Goal: Information Seeking & Learning: Understand process/instructions

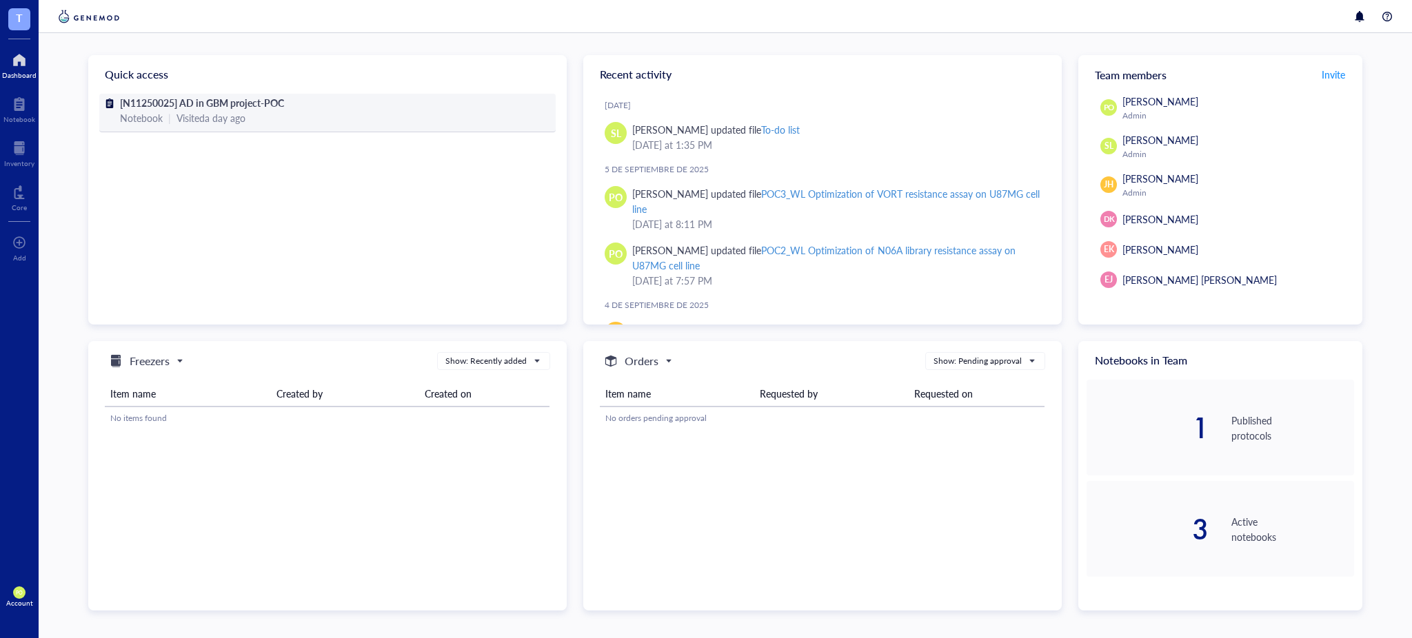
click at [258, 108] on span "[N11250025] AD in GBM project-POC" at bounding box center [202, 103] width 164 height 14
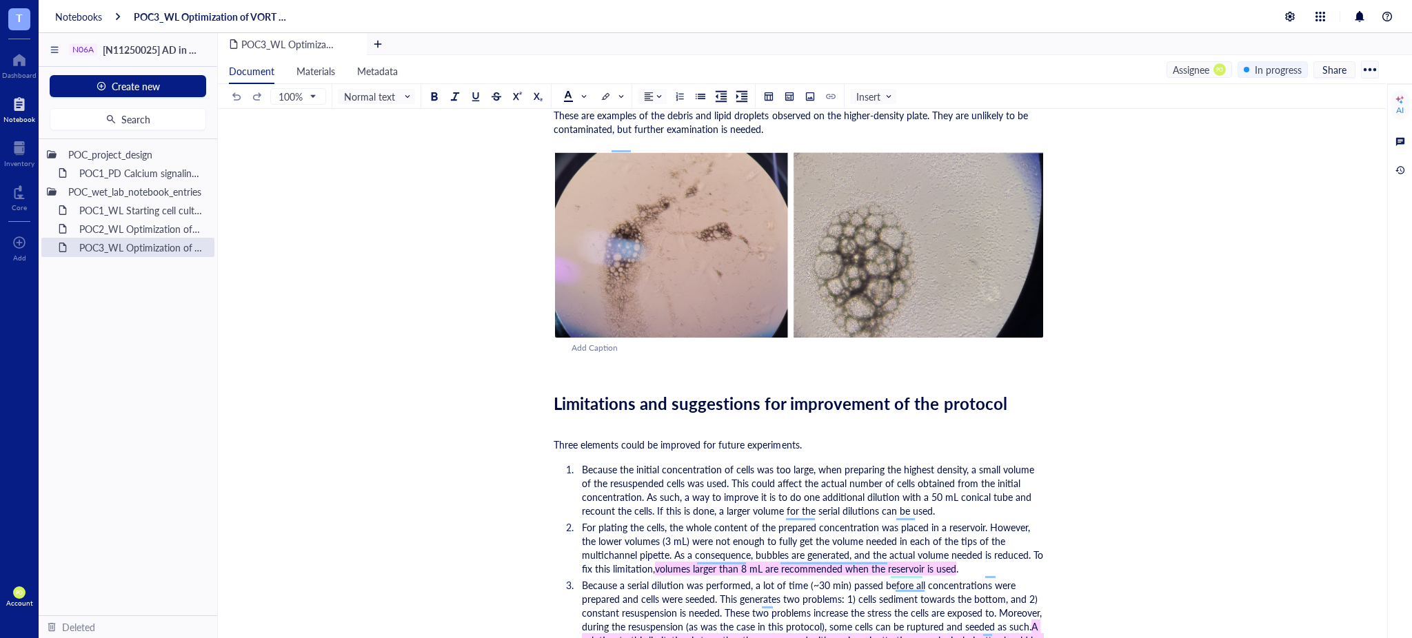
scroll to position [3132, 0]
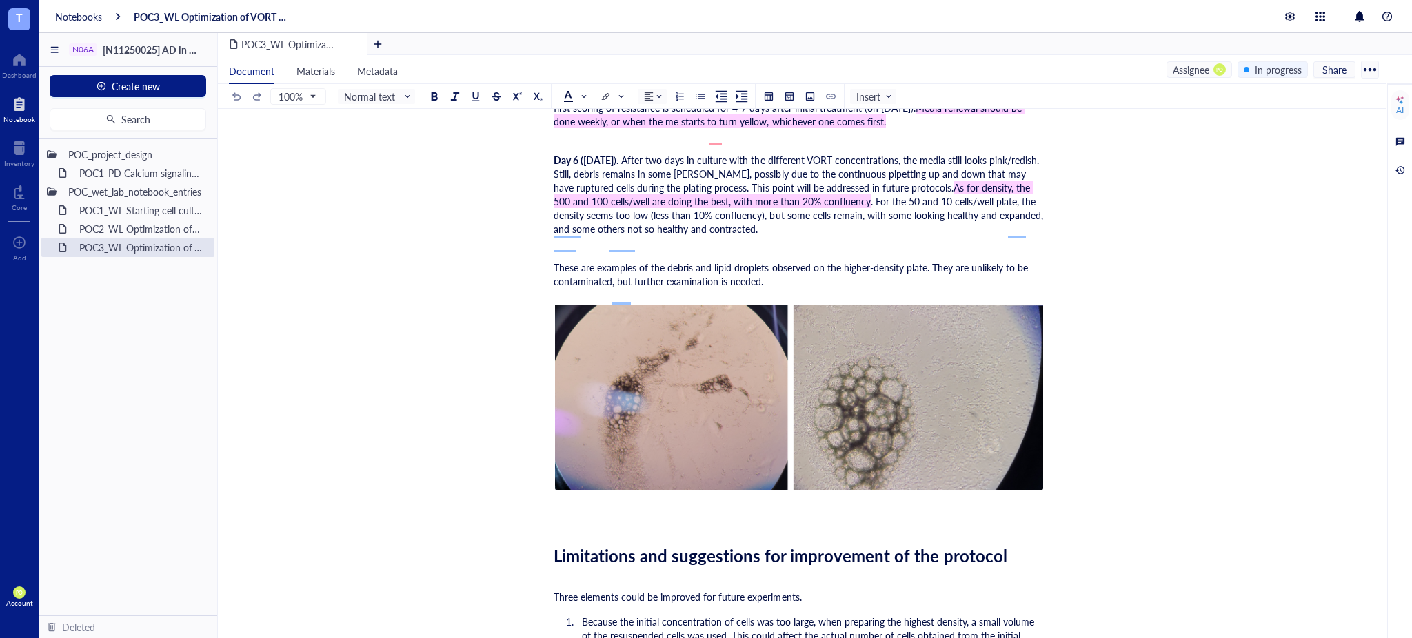
click at [560, 524] on div "﻿" at bounding box center [799, 517] width 491 height 14
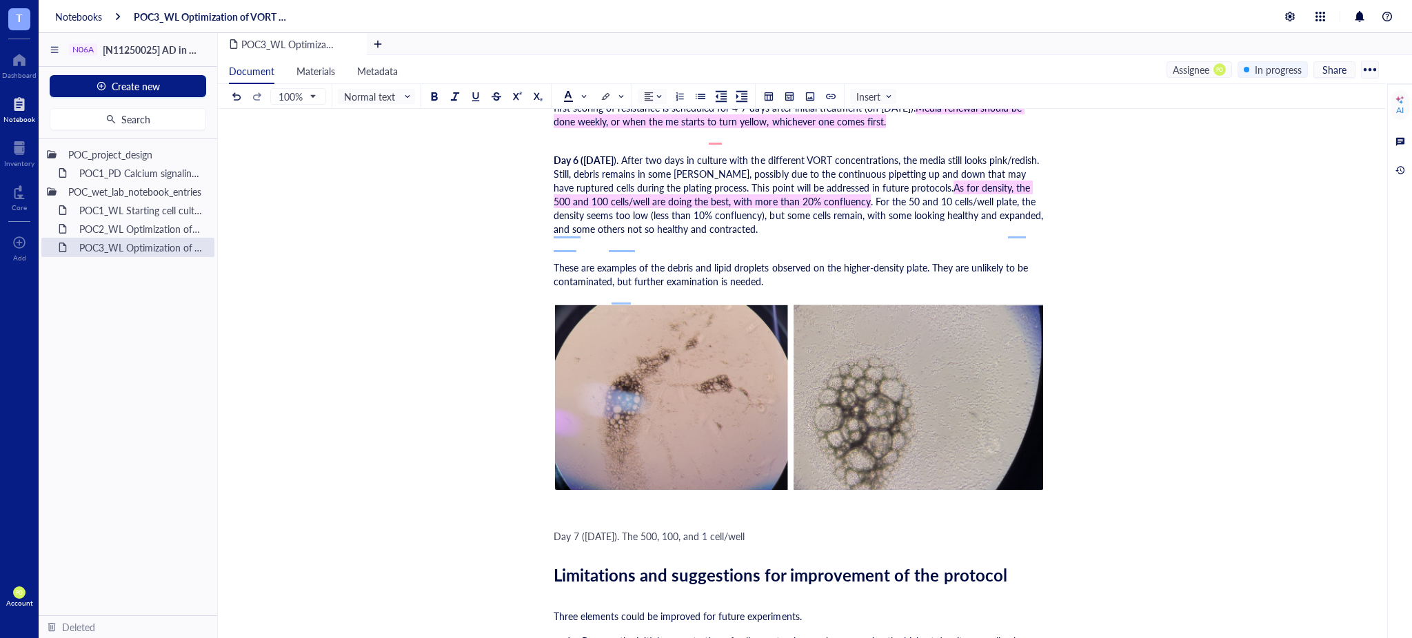
click at [776, 543] on div "Day 7 ([DATE]). The 500, 100, and 1 cell/well" at bounding box center [799, 536] width 491 height 14
click at [697, 543] on span "Day 7 ([DATE]). The 500, 100, and 1 cell/well" at bounding box center [649, 536] width 191 height 14
click at [807, 543] on div "Day 7 ([DATE]). The 500, 100, and 1 cell/well" at bounding box center [799, 536] width 491 height 14
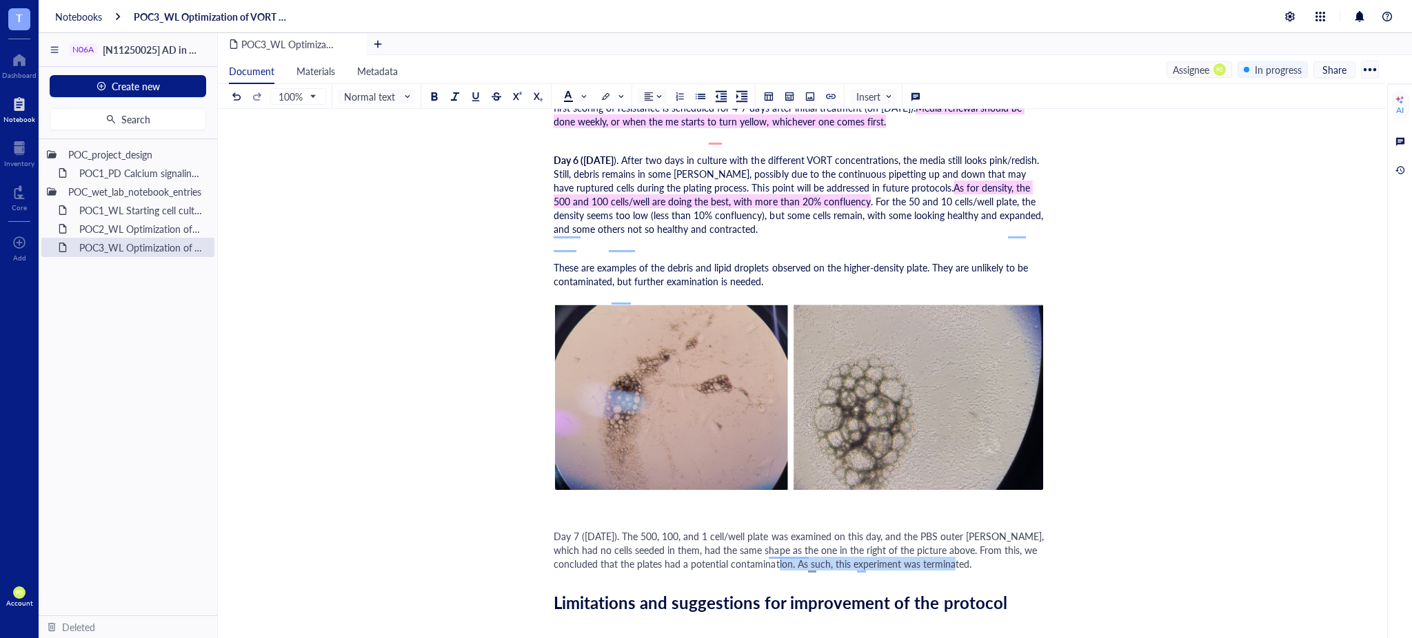
drag, startPoint x: 966, startPoint y: 580, endPoint x: 791, endPoint y: 575, distance: 175.2
click at [791, 571] on span "Day 7 ([DATE]). The 500, 100, and 1 cell/well plate was examined on this day, a…" at bounding box center [800, 549] width 493 height 41
click at [433, 94] on div at bounding box center [434, 97] width 10 height 10
click at [616, 95] on span at bounding box center [611, 97] width 22 height 14
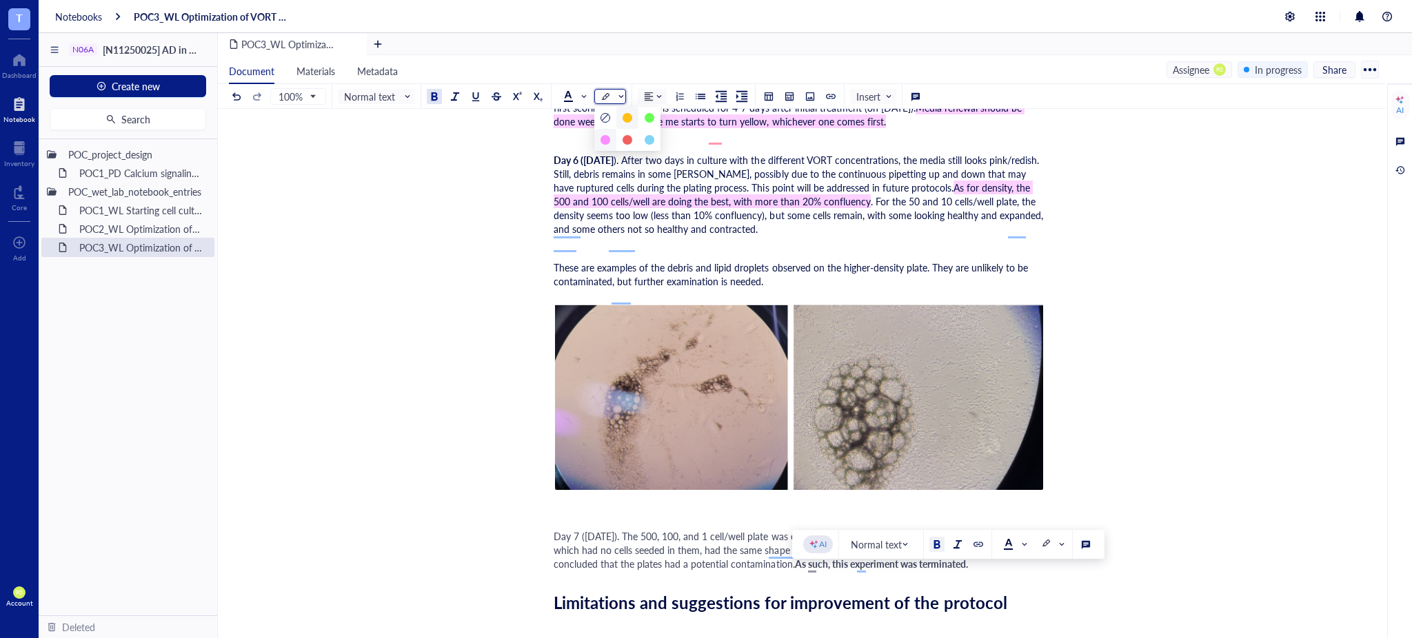
click at [603, 141] on div at bounding box center [605, 140] width 10 height 10
click at [985, 570] on span "Day 7 ([DATE]). The 500, 100, and 1 cell/well plate was examined on this day, a…" at bounding box center [800, 549] width 493 height 41
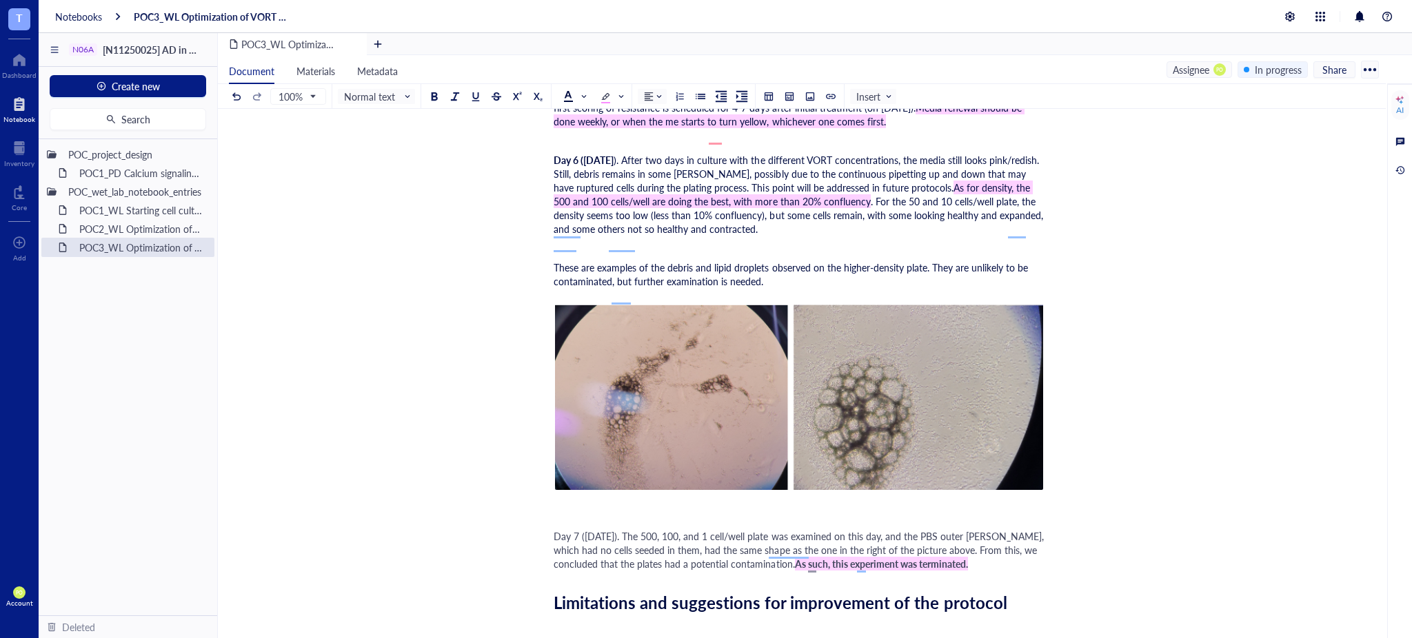
click at [986, 571] on div "Day 7 ([DATE]). The 500, 100, and 1 cell/well plate was examined on this day, a…" at bounding box center [799, 549] width 491 height 41
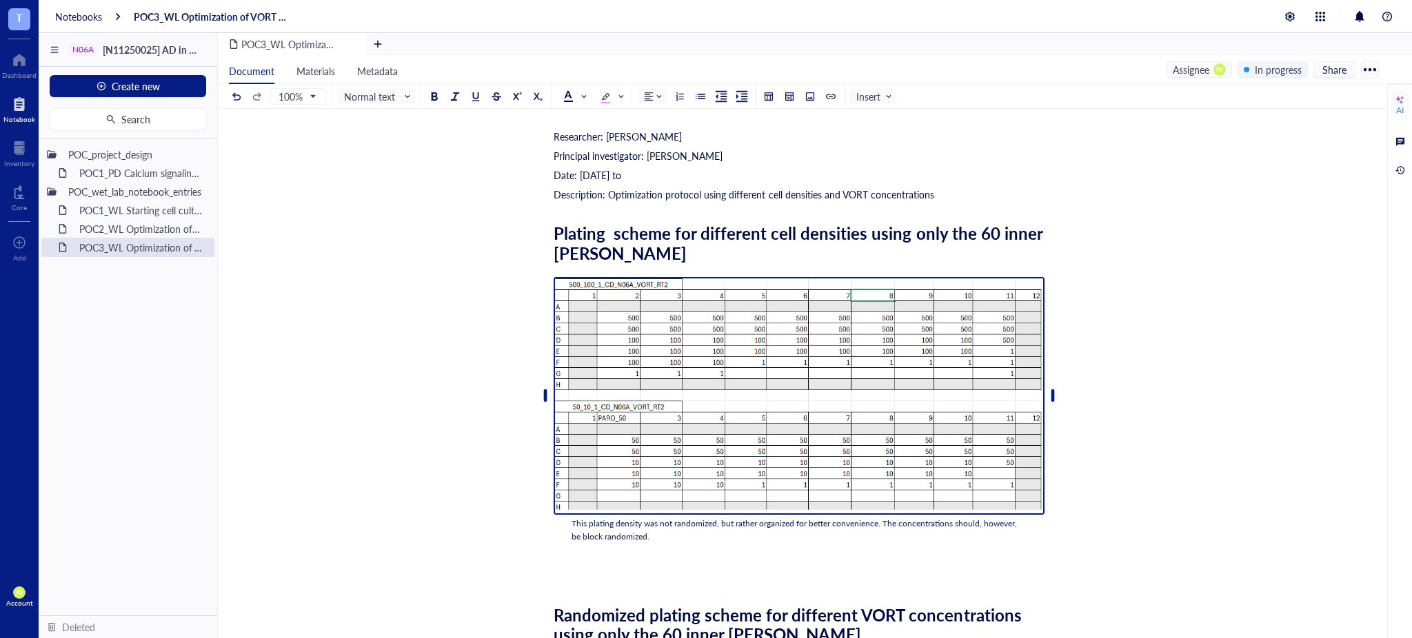
scroll to position [0, 0]
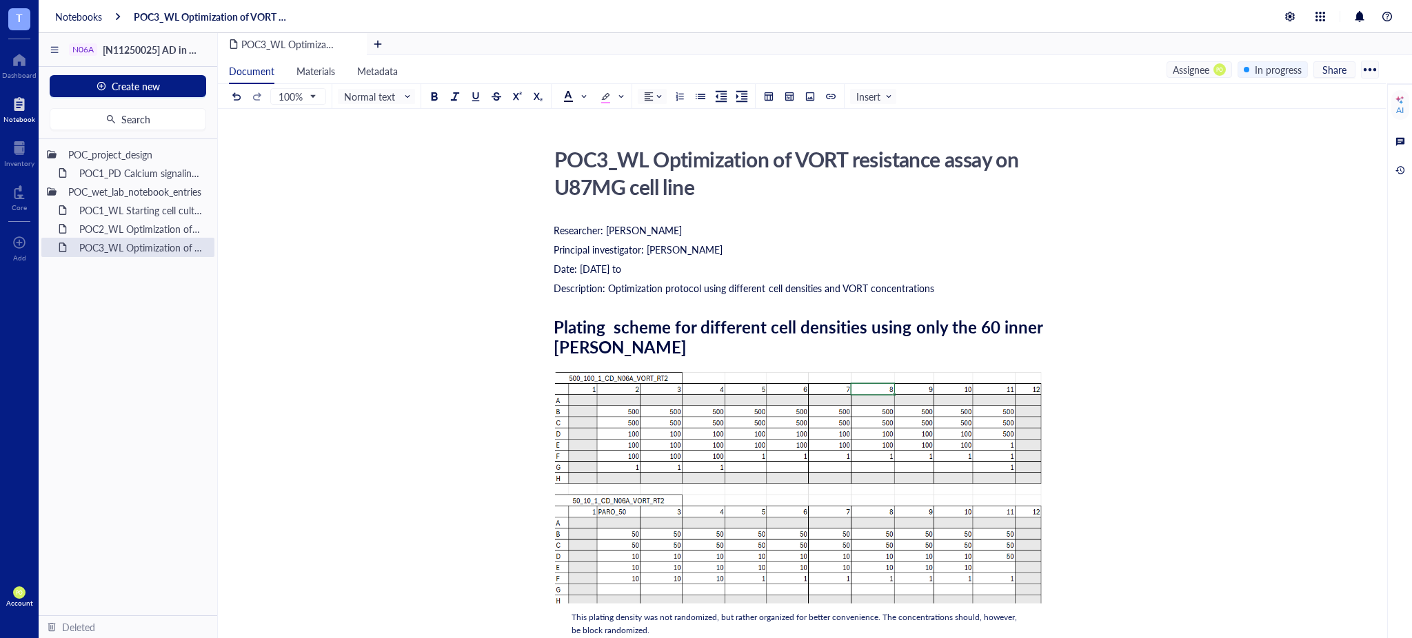
click at [958, 286] on div "Description: Optimization protocol using different cell densities and VORT conc…" at bounding box center [799, 288] width 491 height 14
click at [989, 288] on div "Description: Optimization protocol using different cell densities and VORT conc…" at bounding box center [799, 288] width 491 height 14
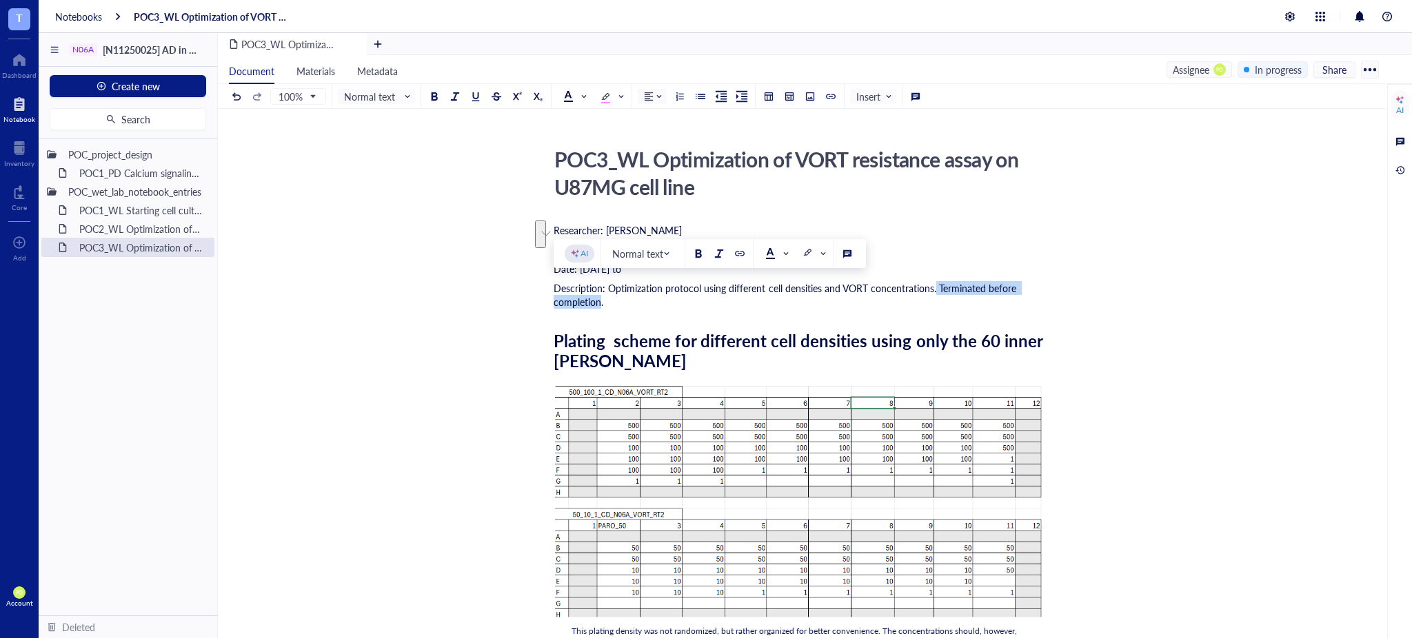
drag, startPoint x: 934, startPoint y: 286, endPoint x: 598, endPoint y: 305, distance: 336.3
click at [598, 305] on span "Description: Optimization protocol using different cell densities and VORT conc…" at bounding box center [786, 295] width 465 height 28
click at [436, 99] on div at bounding box center [434, 97] width 10 height 10
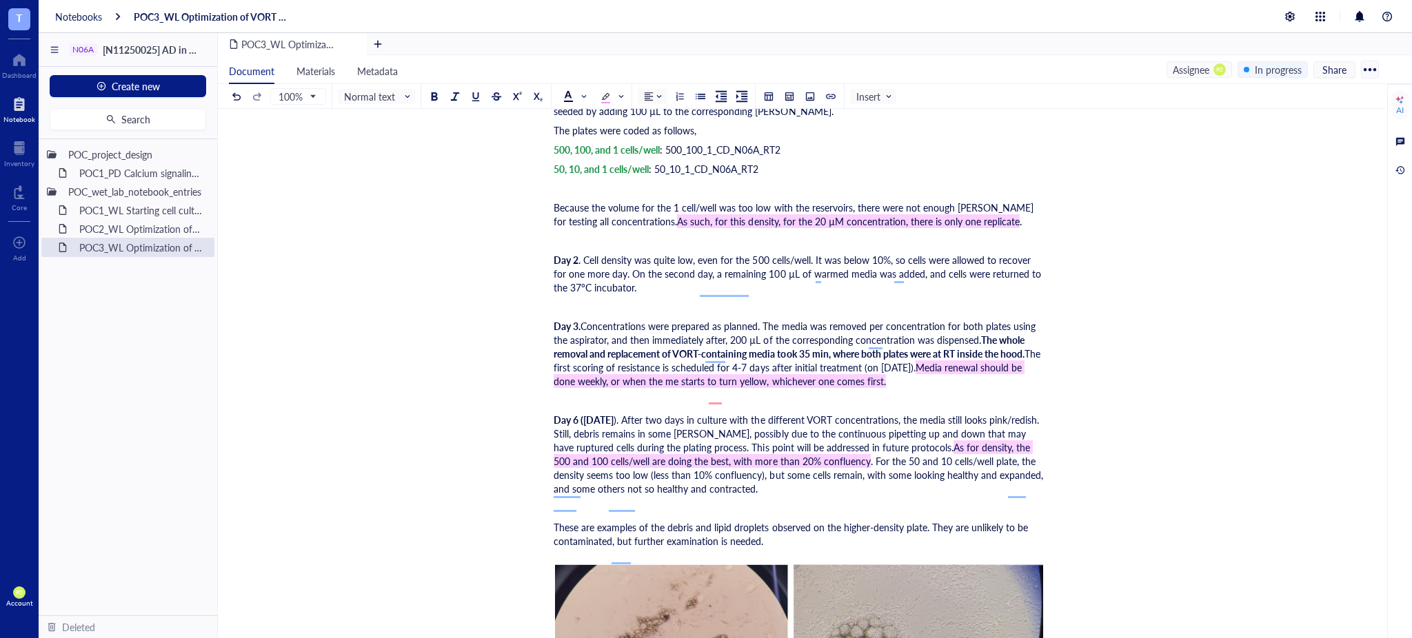
scroll to position [3346, 0]
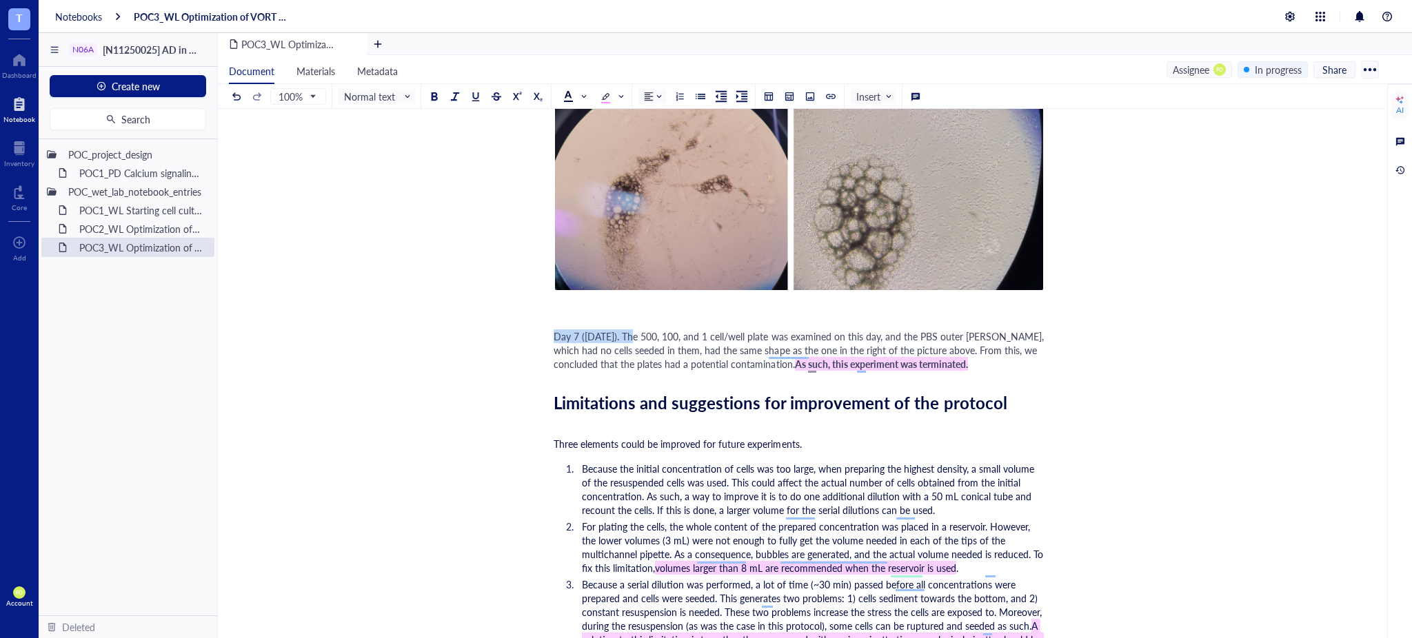
drag, startPoint x: 637, startPoint y: 352, endPoint x: 531, endPoint y: 356, distance: 105.5
click at [427, 88] on div "100% Normal text Insert" at bounding box center [576, 96] width 694 height 24
click at [434, 92] on div at bounding box center [434, 97] width 10 height 10
click at [1007, 364] on div "Day 7 ([DATE]) . The 500, 100, and 1 cell/well plate was examined on this day, …" at bounding box center [799, 349] width 491 height 41
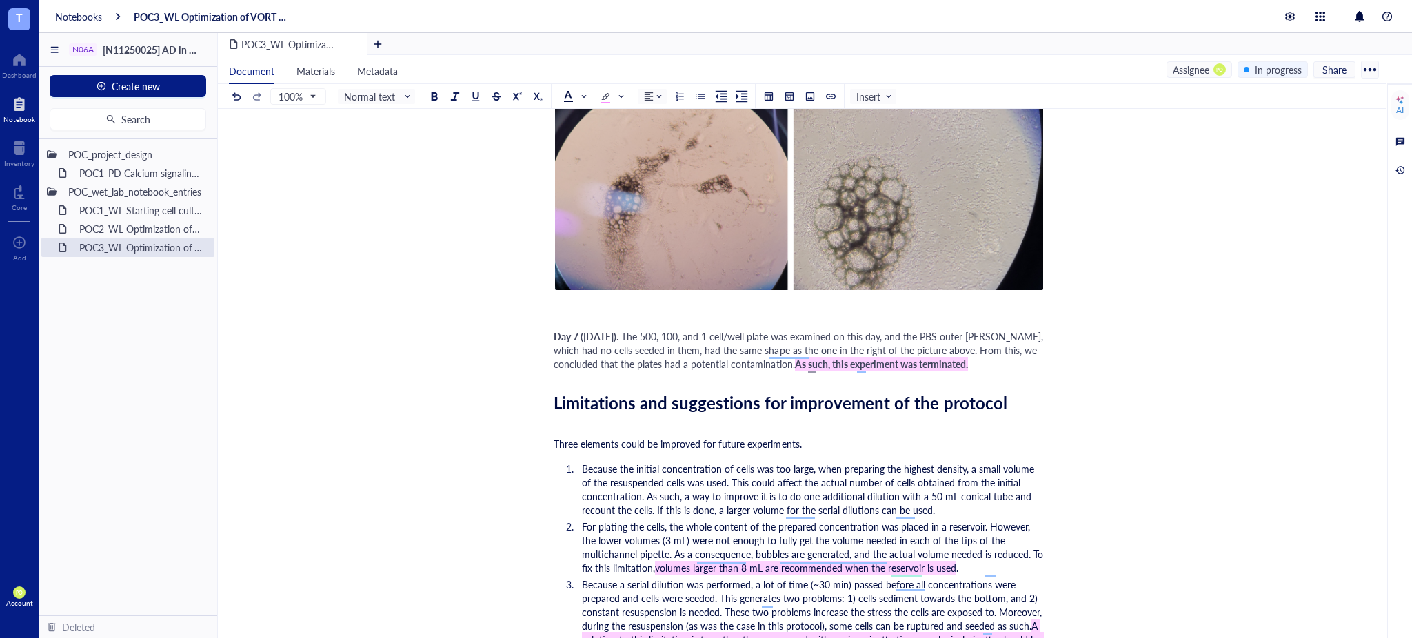
click at [642, 347] on span ". The 500, 100, and 1 cell/well plate was examined on this day, and the PBS out…" at bounding box center [800, 349] width 492 height 41
drag, startPoint x: 638, startPoint y: 346, endPoint x: 538, endPoint y: 343, distance: 100.0
click at [433, 95] on div at bounding box center [434, 97] width 10 height 10
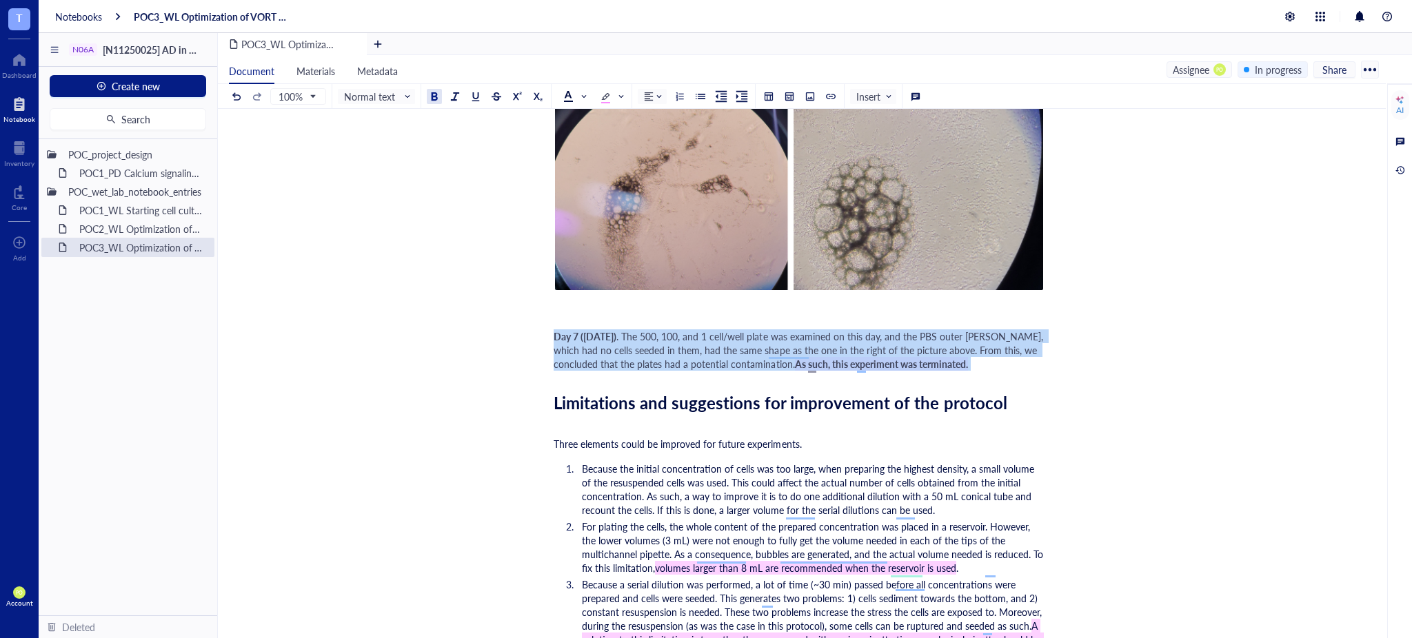
drag, startPoint x: 988, startPoint y: 378, endPoint x: 503, endPoint y: 324, distance: 488.9
click at [580, 99] on span at bounding box center [574, 96] width 22 height 11
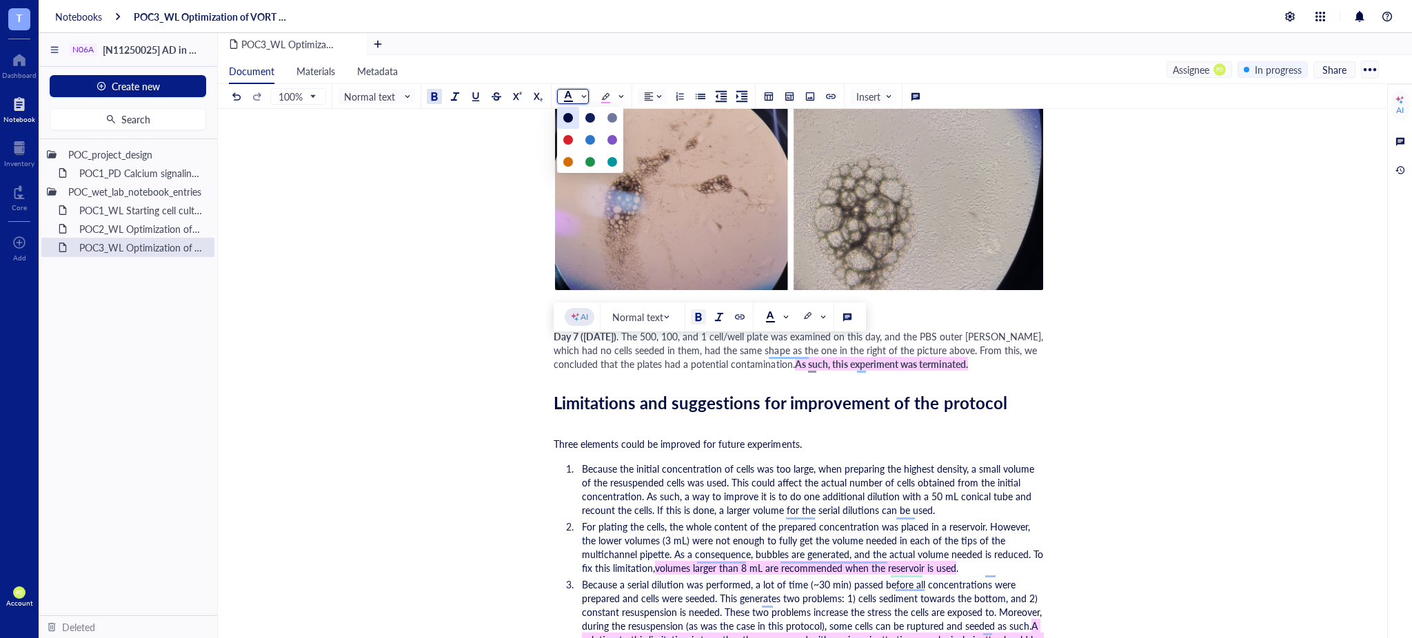
click at [571, 112] on div at bounding box center [568, 118] width 22 height 22
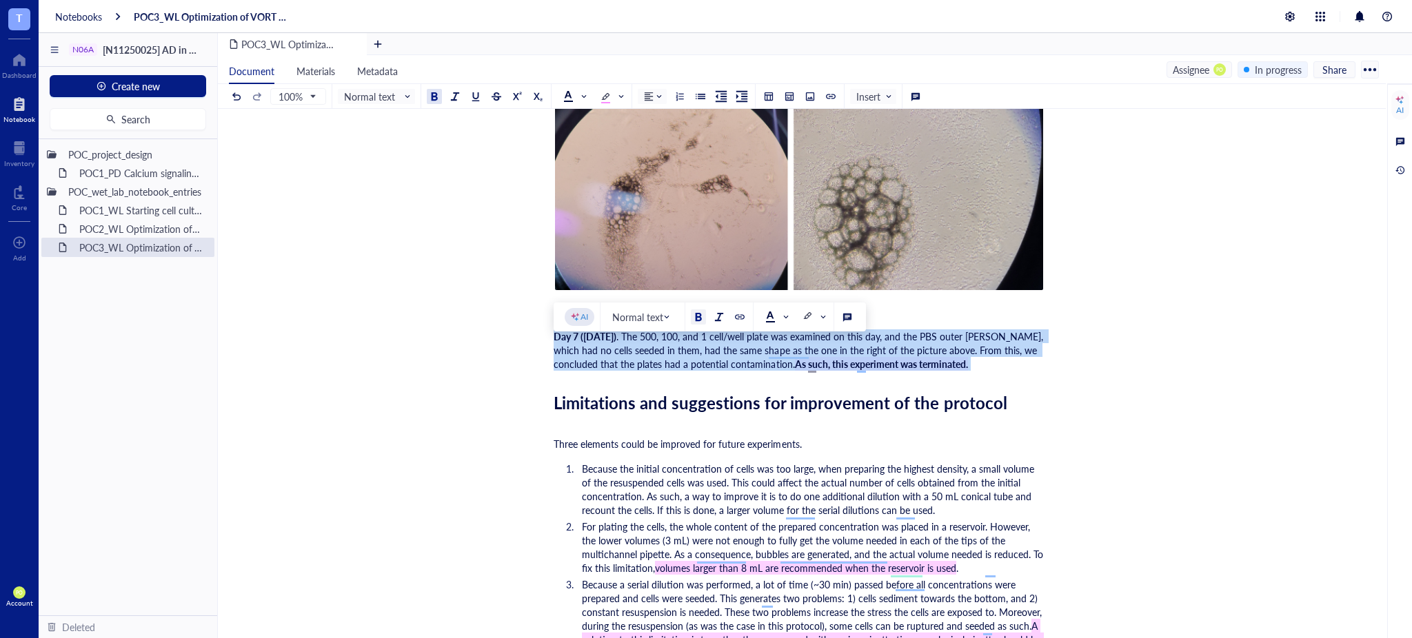
click at [979, 371] on div "Day 7 ([DATE]) . The 500, 100, and 1 cell/well plate was examined on this day, …" at bounding box center [799, 349] width 491 height 41
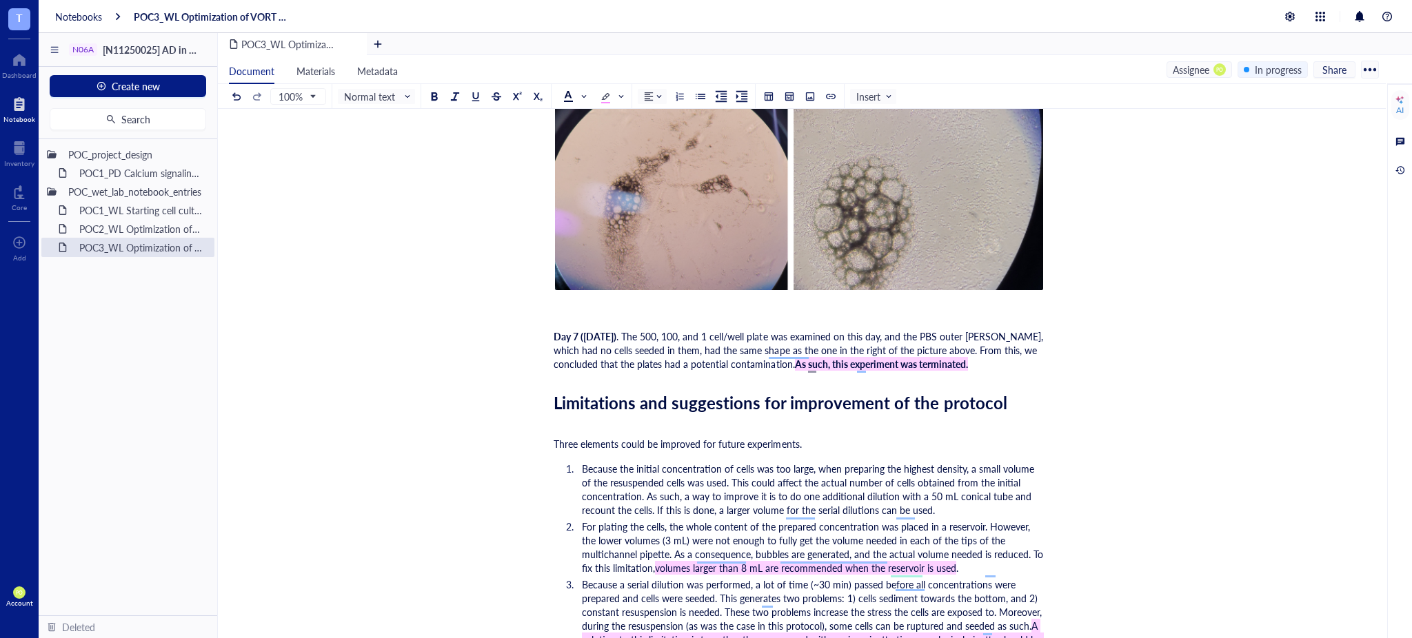
scroll to position [3653, 0]
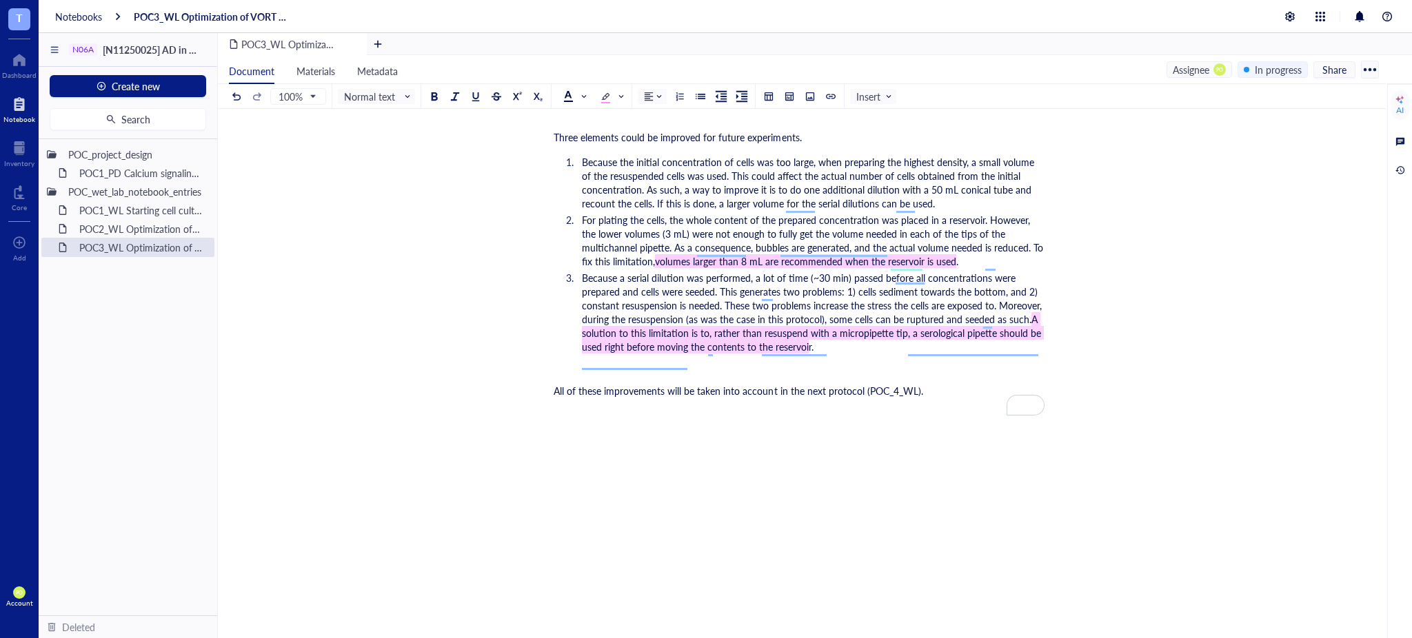
click at [962, 398] on div "All of these improvements will be taken into account in the next protocol (POC_…" at bounding box center [799, 391] width 491 height 14
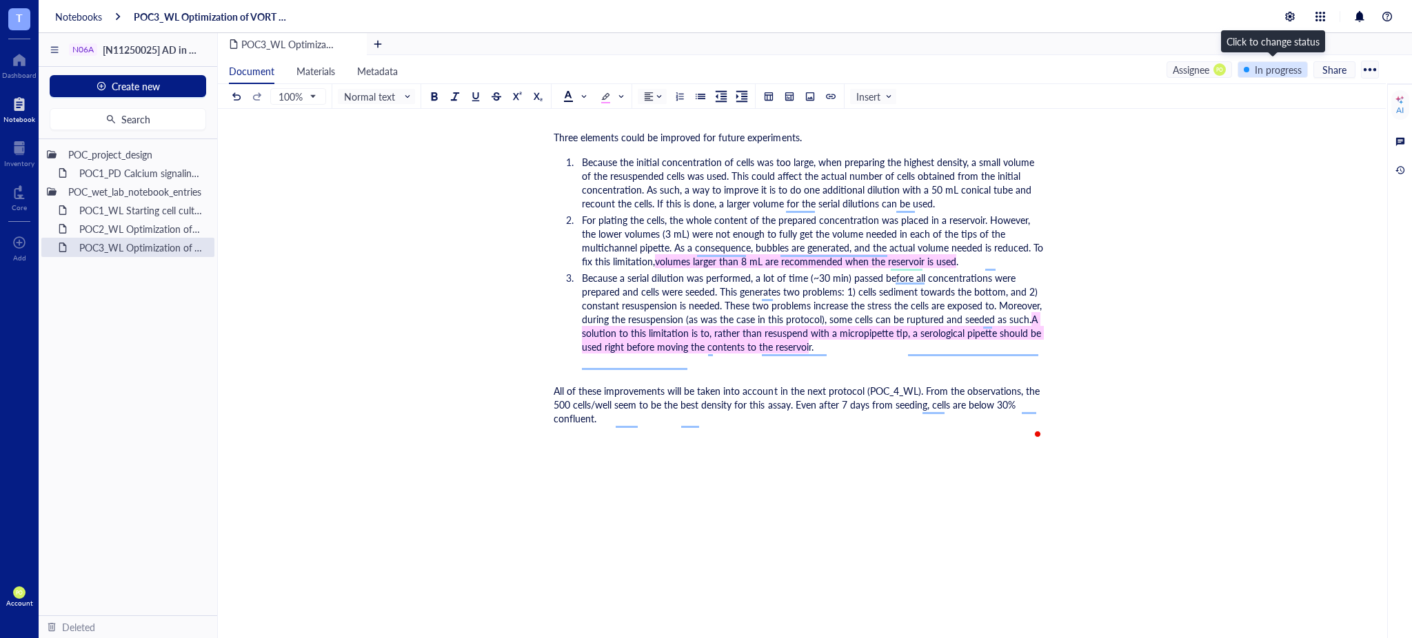
click at [1282, 70] on div "In progress" at bounding box center [1278, 69] width 47 height 15
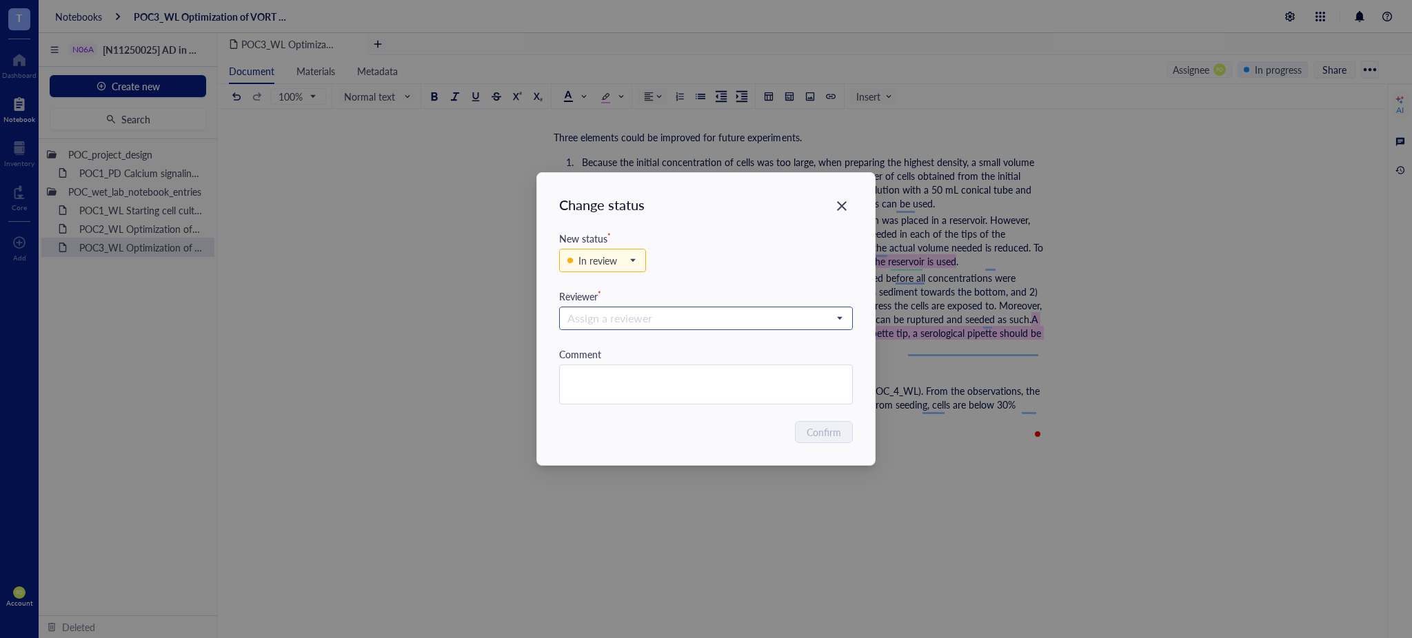
drag, startPoint x: 848, startPoint y: 208, endPoint x: 875, endPoint y: 287, distance: 83.1
click at [848, 211] on div "Close" at bounding box center [842, 206] width 22 height 22
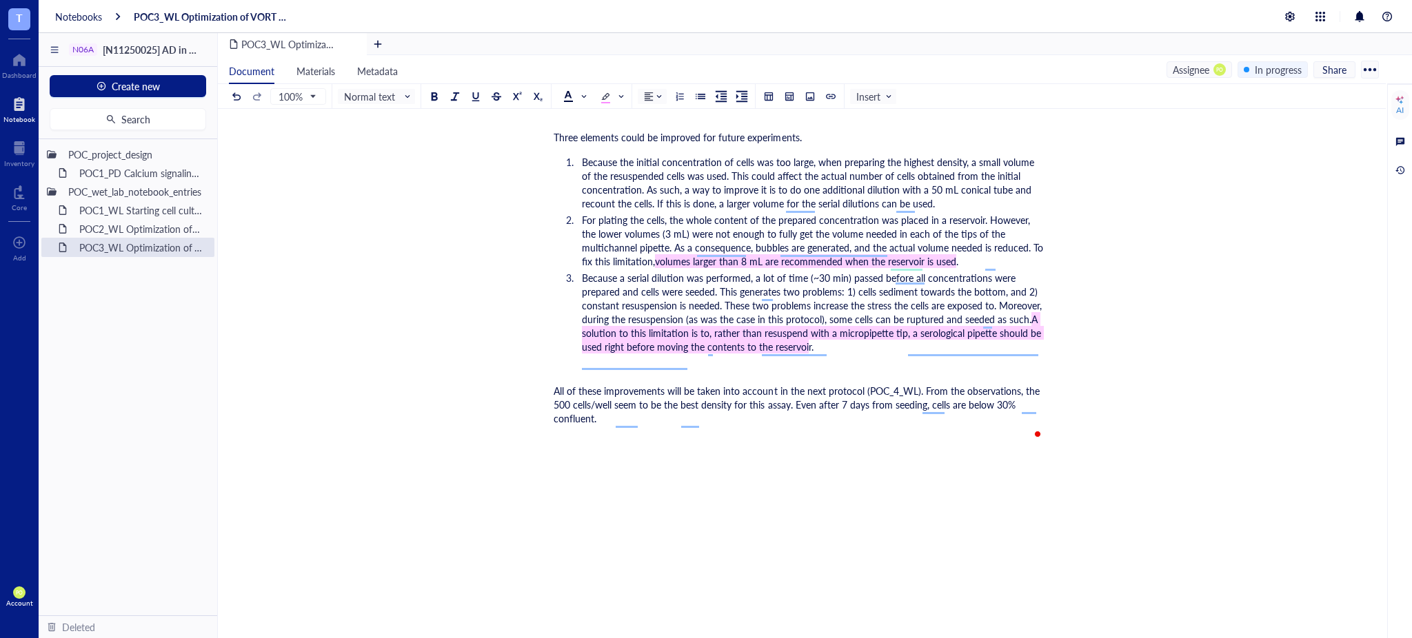
click at [999, 418] on span "All of these improvements will be taken into account in the next protocol (POC_…" at bounding box center [798, 404] width 489 height 41
click at [686, 425] on div "All of these improvements will be taken into account in the next protocol (POC_…" at bounding box center [799, 404] width 491 height 41
click at [1291, 74] on div "In progress" at bounding box center [1278, 69] width 47 height 15
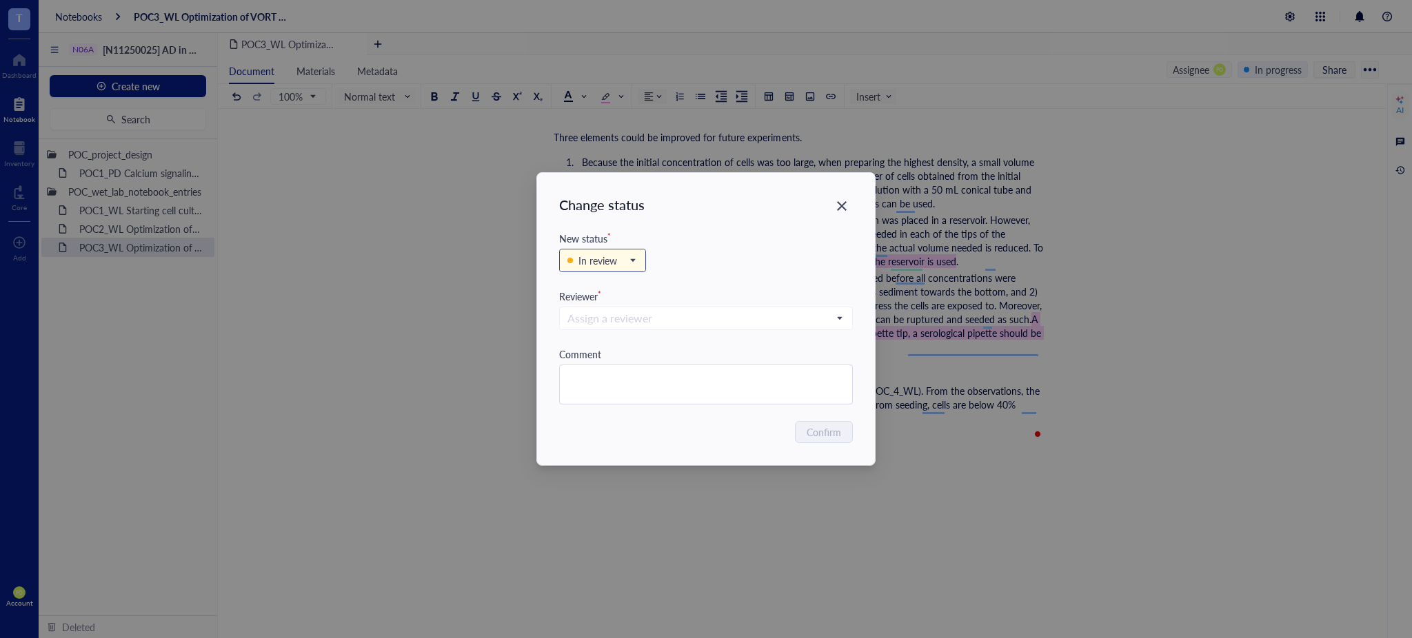
click at [607, 263] on div "In review" at bounding box center [597, 260] width 39 height 15
click at [612, 352] on div "Complete" at bounding box center [599, 351] width 41 height 15
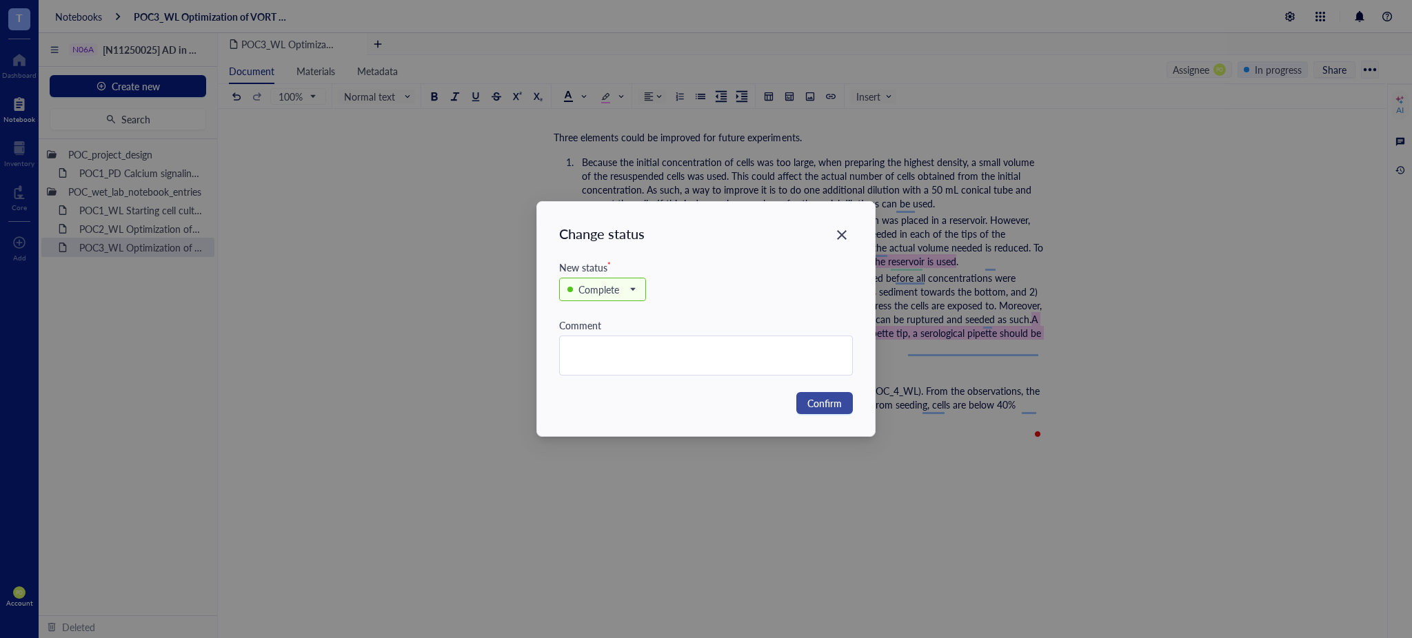
click at [820, 396] on span "Confirm" at bounding box center [824, 403] width 34 height 15
click at [845, 402] on div "Change status New status * Complete Backlog In progress In review Complete Comm…" at bounding box center [706, 319] width 1412 height 638
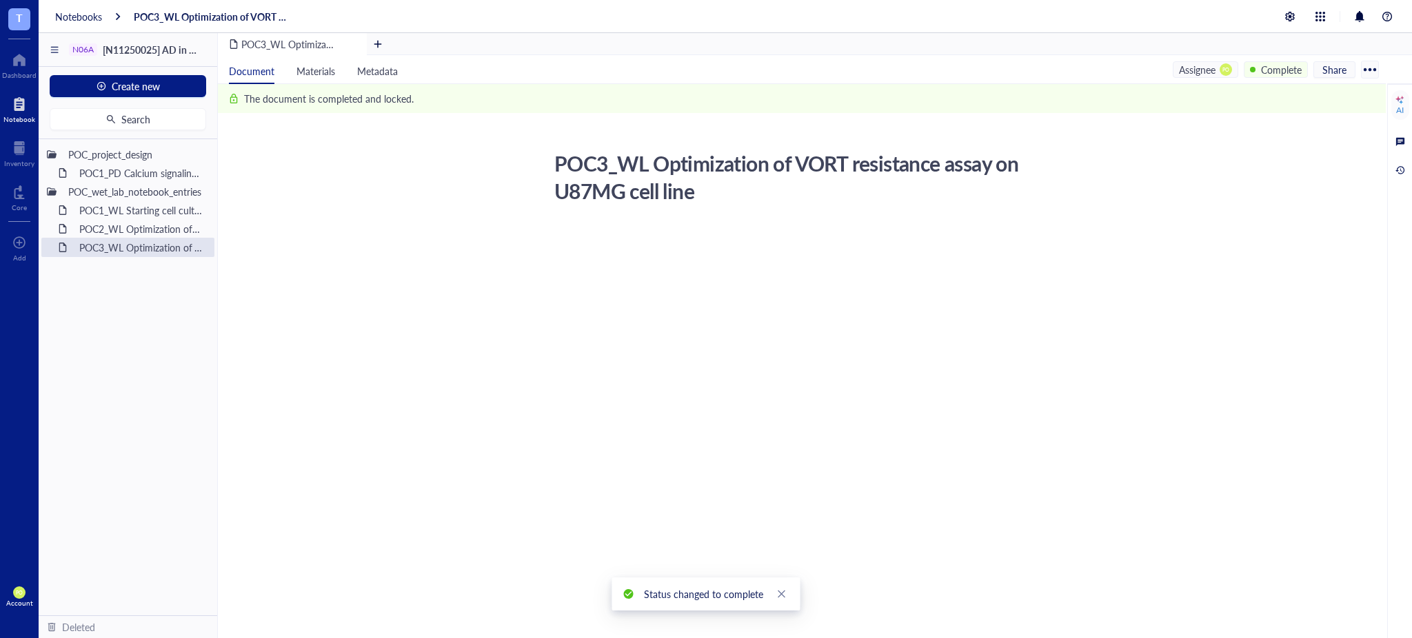
scroll to position [0, 0]
click at [112, 232] on div "POC2_WL Optimization of N06A library resistance assay on U87MG cell line" at bounding box center [133, 228] width 121 height 19
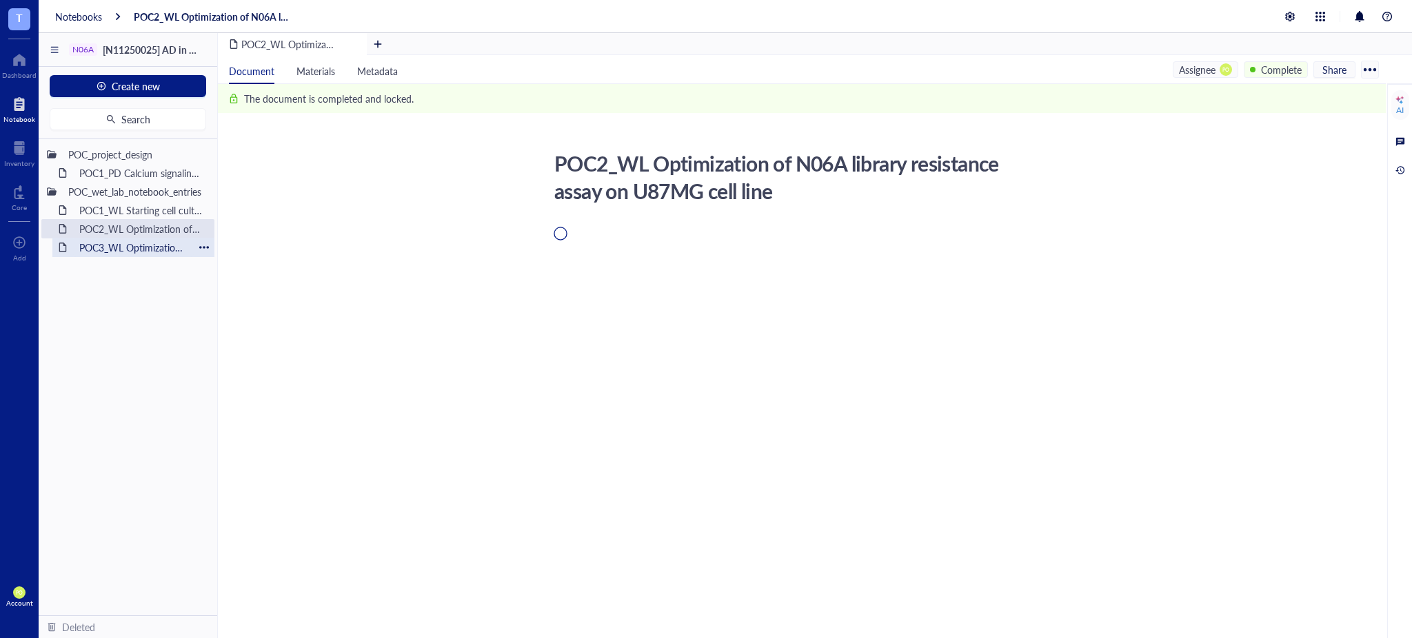
click at [127, 250] on div "POC3_WL Optimization of VORT resistance assay on U87MG cell line" at bounding box center [133, 247] width 121 height 19
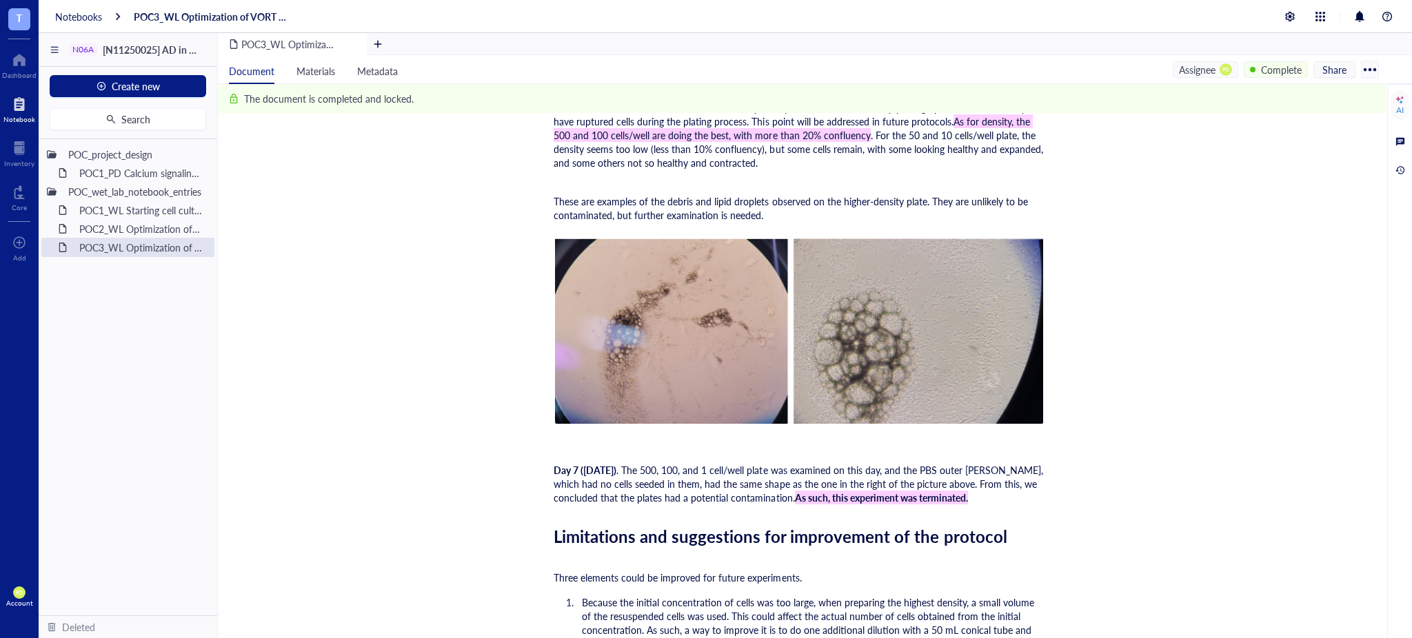
scroll to position [3680, 0]
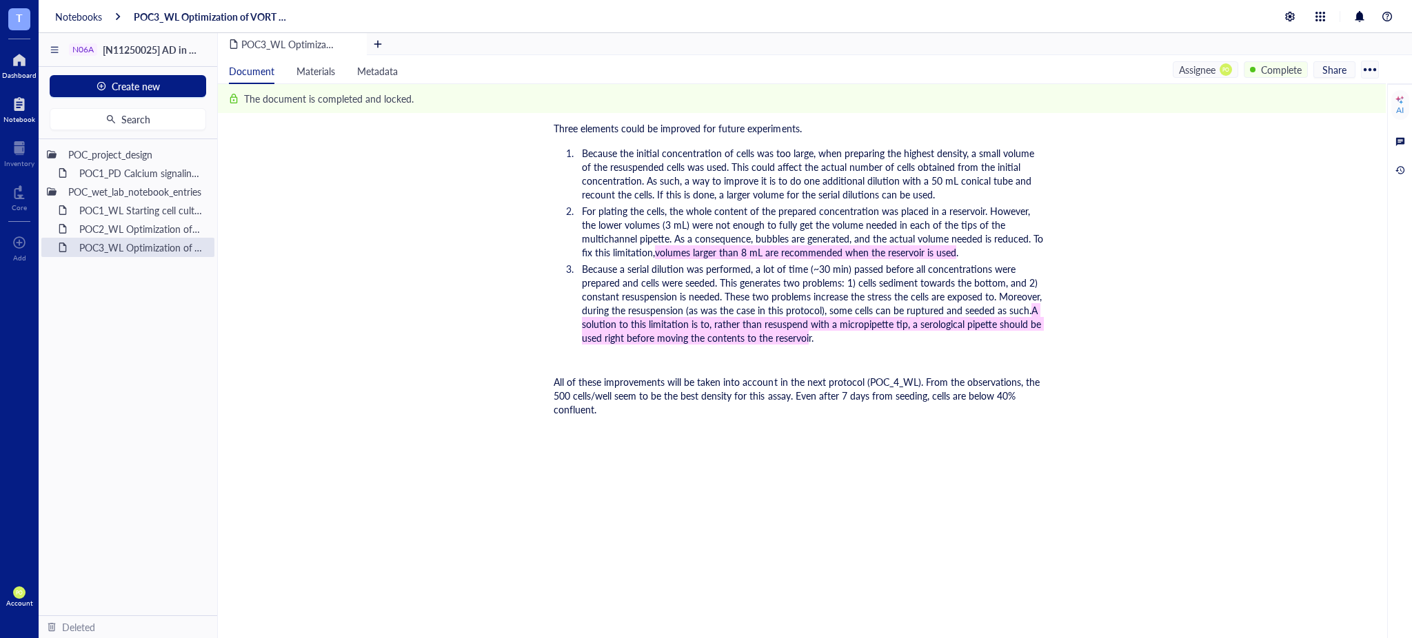
click at [6, 63] on div at bounding box center [19, 60] width 34 height 22
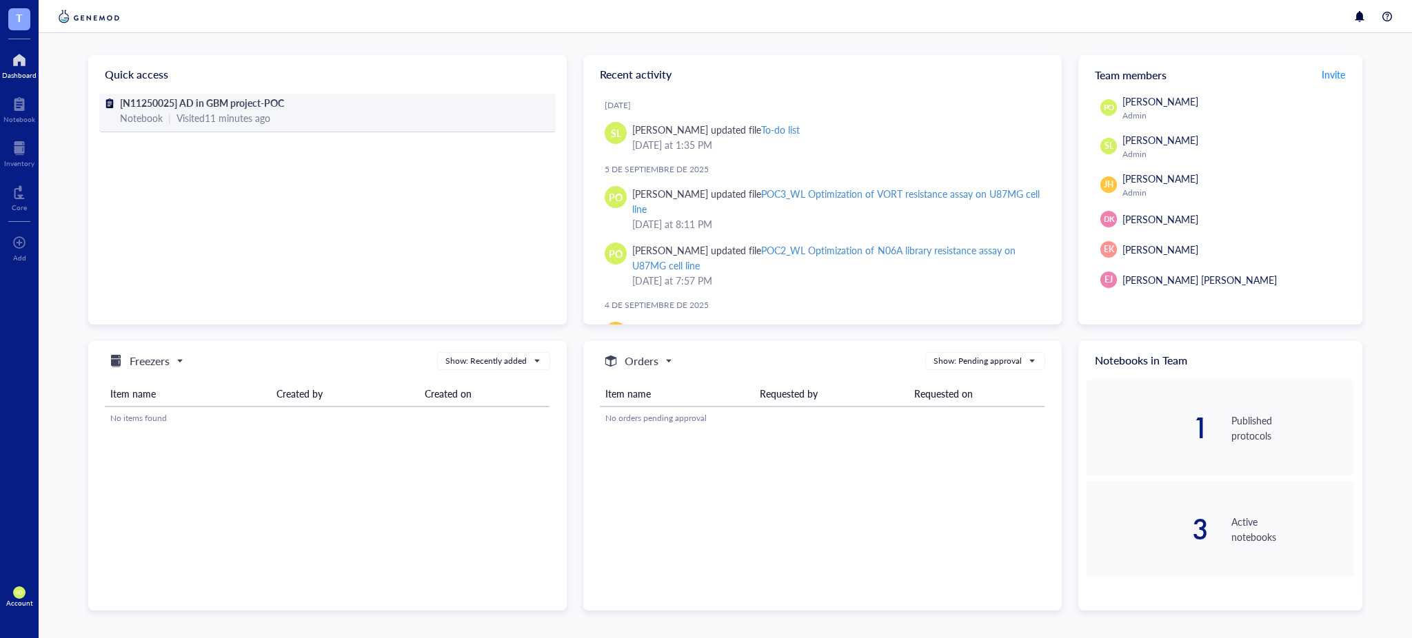
click at [322, 100] on div "[N11250025] AD in GBM project-POC" at bounding box center [327, 102] width 415 height 15
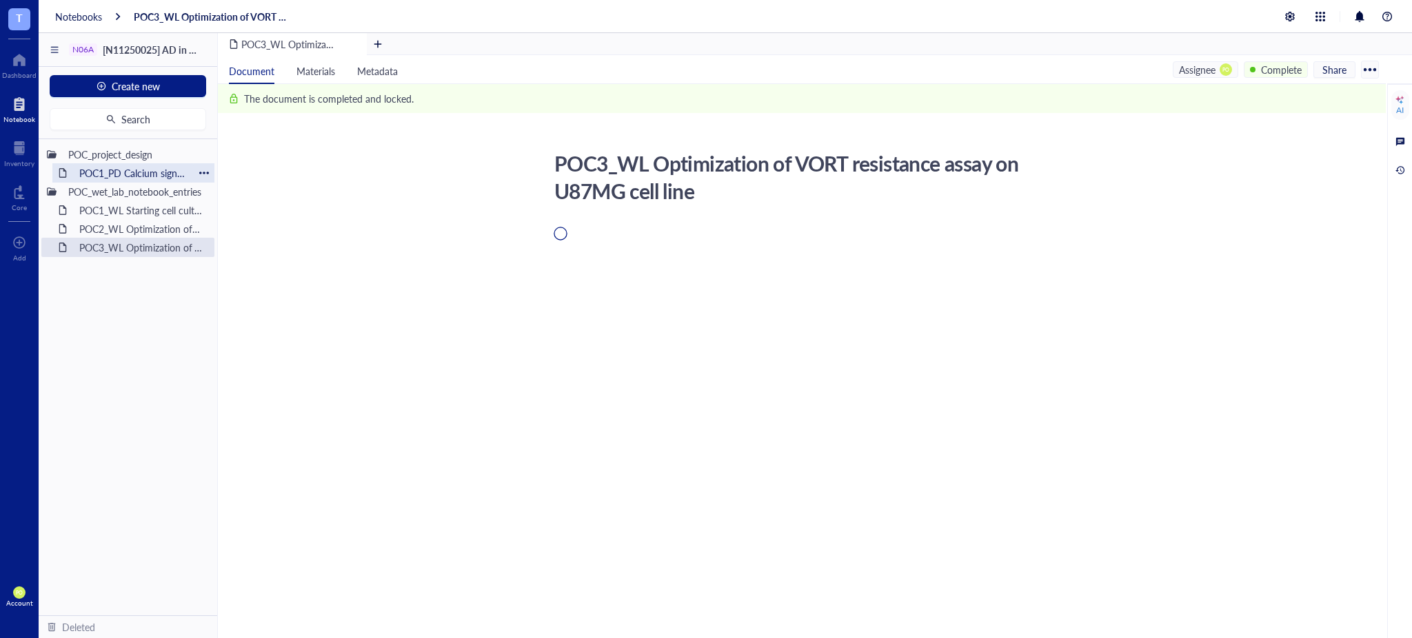
click at [154, 167] on div "POC1_PD Calcium signaling screen of N06A library" at bounding box center [133, 172] width 121 height 19
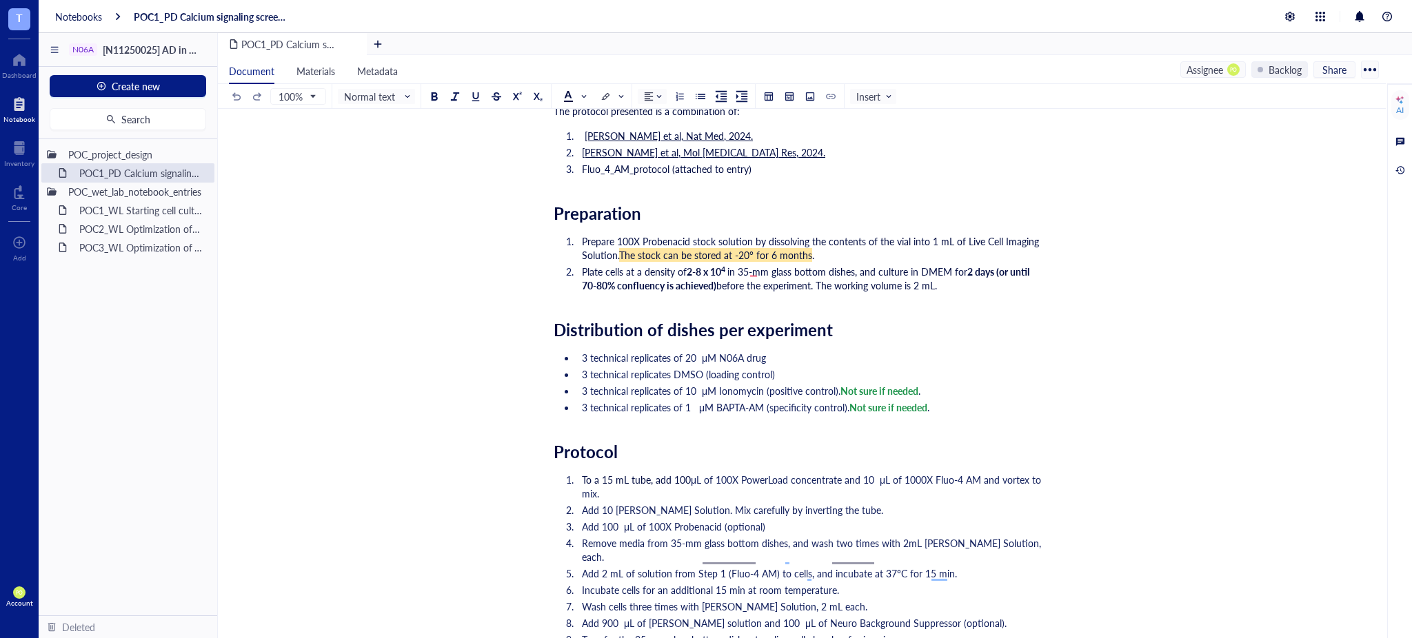
scroll to position [653, 0]
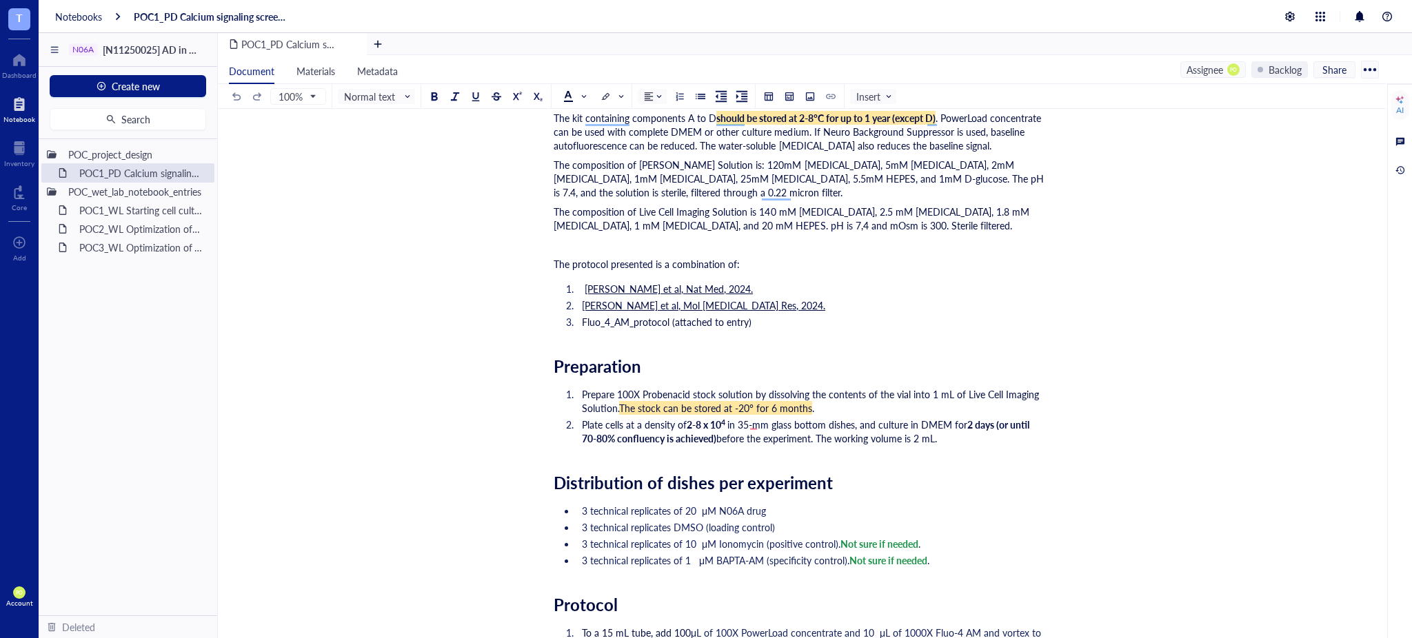
click at [954, 347] on div "﻿ ﻿ pdf Fluo_4_AM_protocol.pdf 533 KB ﻿ Researcher: [PERSON_NAME] PI: [PERSON_N…" at bounding box center [799, 408] width 491 height 1736
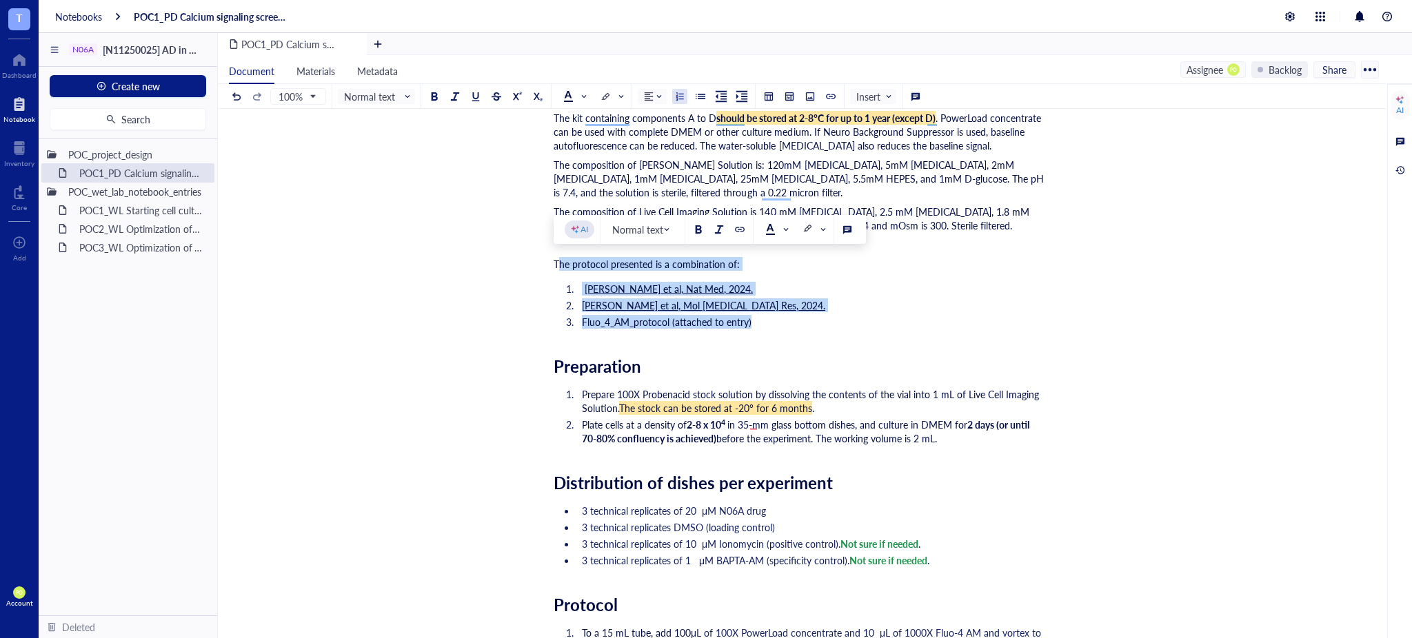
drag, startPoint x: 757, startPoint y: 320, endPoint x: 559, endPoint y: 259, distance: 206.9
click at [559, 259] on div "﻿ ﻿ pdf Fluo_4_AM_protocol.pdf 533 KB ﻿ Researcher: [PERSON_NAME] PI: [PERSON_N…" at bounding box center [799, 408] width 491 height 1736
click at [805, 299] on li "[PERSON_NAME] et al, Mol [MEDICAL_DATA] Res, 2024." at bounding box center [810, 305] width 468 height 14
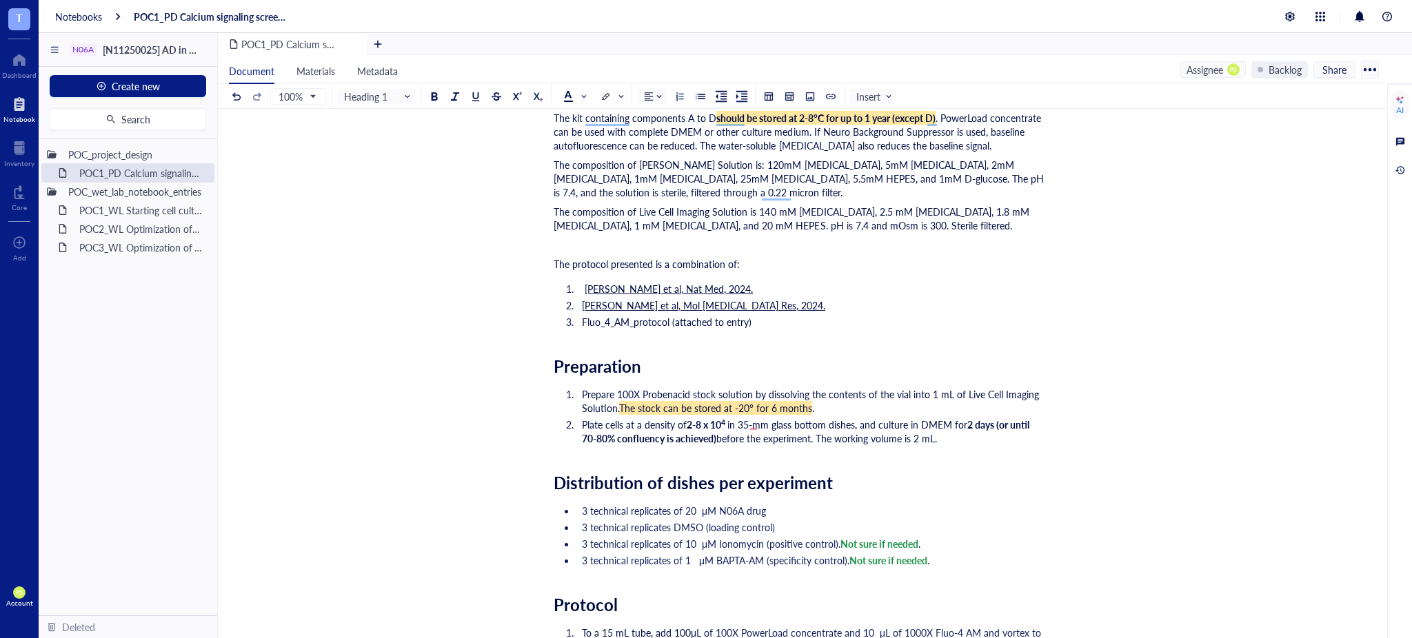
click at [711, 391] on div "﻿ ﻿ pdf Fluo_4_AM_protocol.pdf 533 KB ﻿ Researcher: [PERSON_NAME] PI: [PERSON_N…" at bounding box center [799, 408] width 491 height 1736
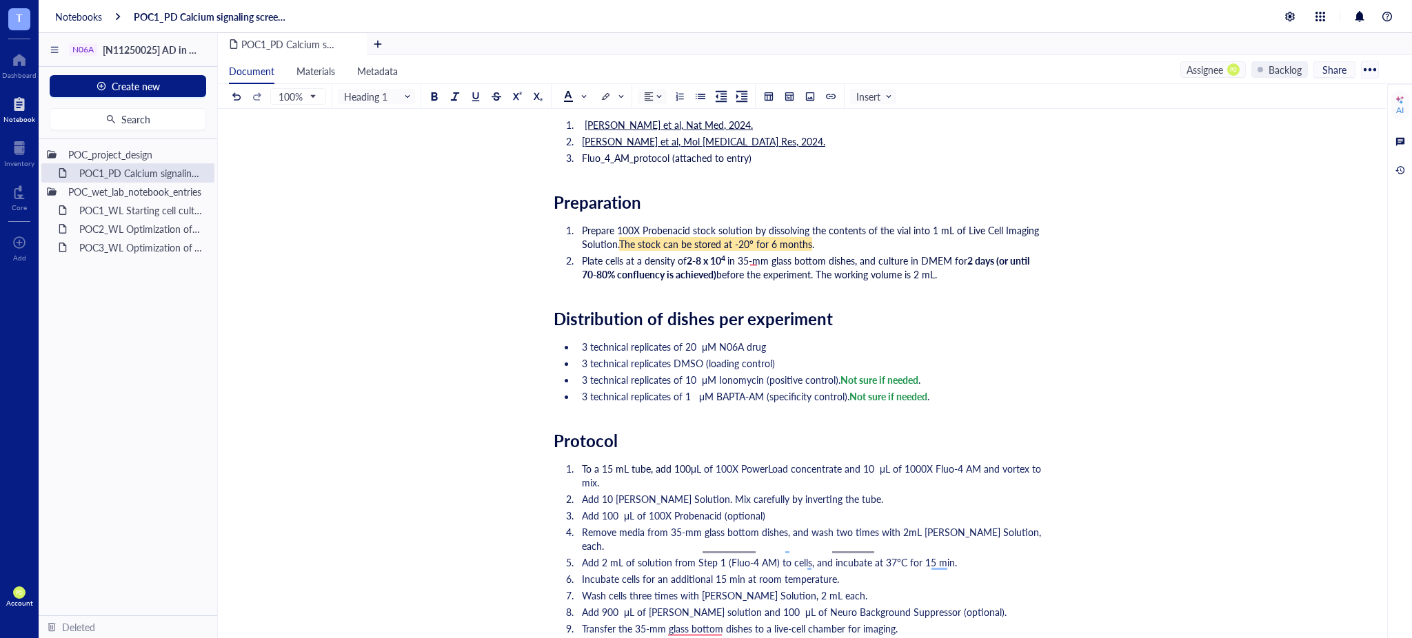
scroll to position [806, 0]
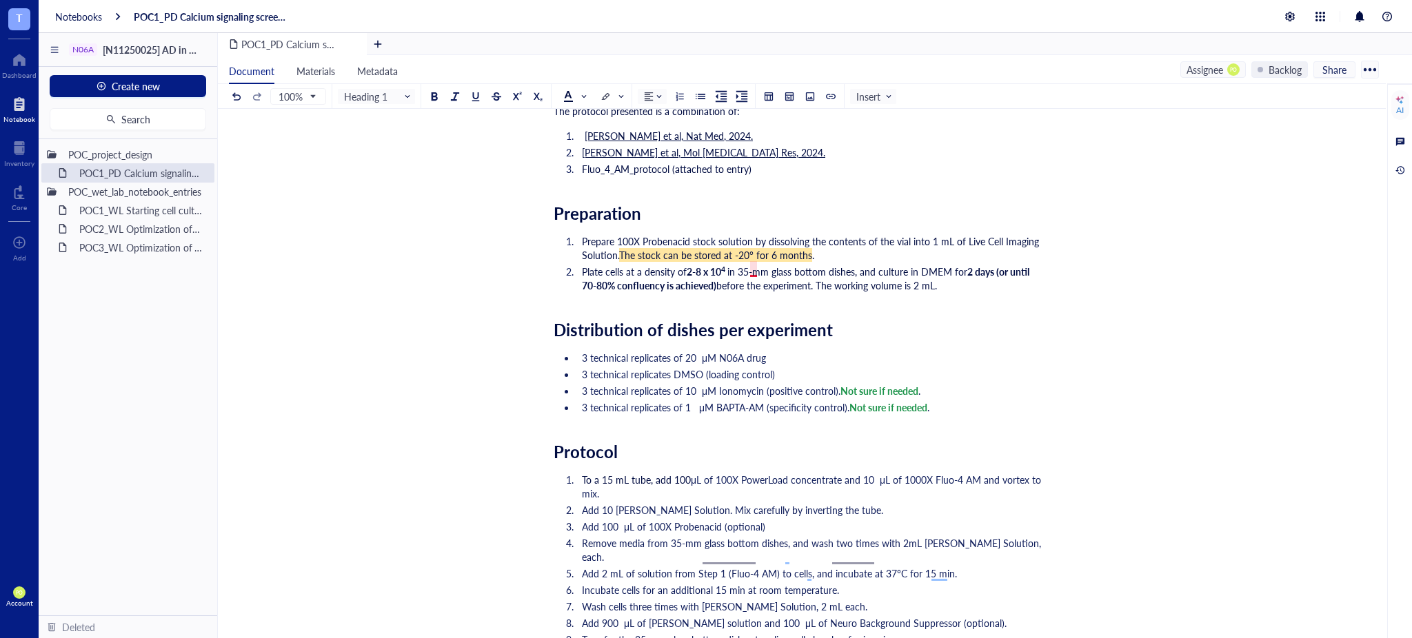
click at [754, 262] on span "The stock can be stored at -20° for 6 months" at bounding box center [715, 255] width 193 height 14
click at [826, 262] on li "Prepare 100X Probenacid stock solution by dissolving the contents of the vial i…" at bounding box center [810, 248] width 468 height 28
click at [950, 278] on span "in 35-mm glass bottom dishes, and culture in DMEM for" at bounding box center [847, 272] width 240 height 14
click at [969, 318] on div "﻿ ﻿ pdf Fluo_4_AM_protocol.pdf 533 KB ﻿ Researcher: [PERSON_NAME] PI: [PERSON_N…" at bounding box center [799, 255] width 491 height 1736
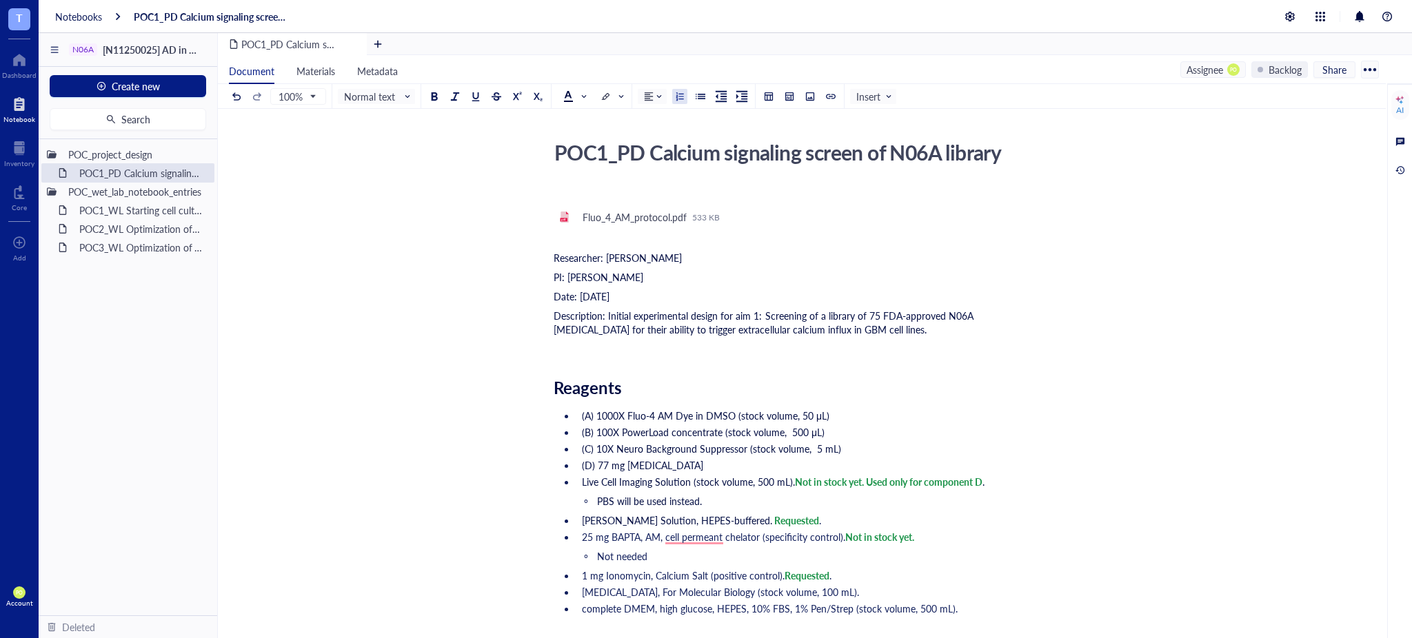
scroll to position [0, 0]
